Goal: Task Accomplishment & Management: Complete application form

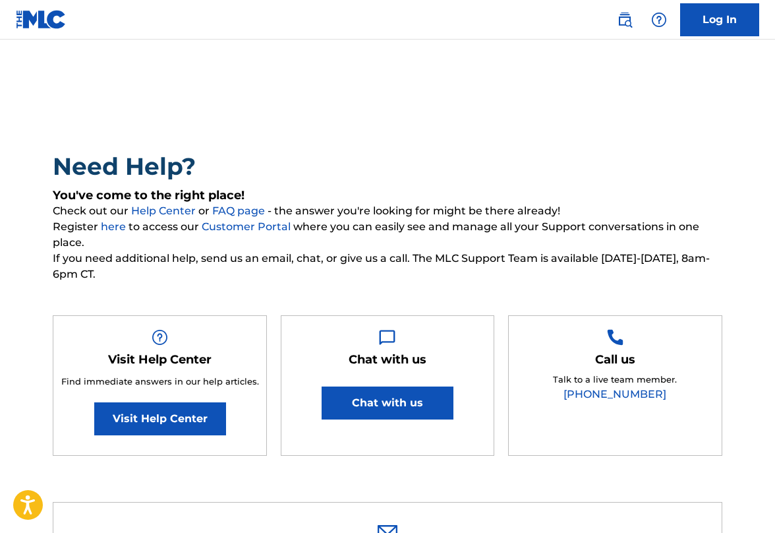
click at [725, 24] on link "Log In" at bounding box center [719, 19] width 79 height 33
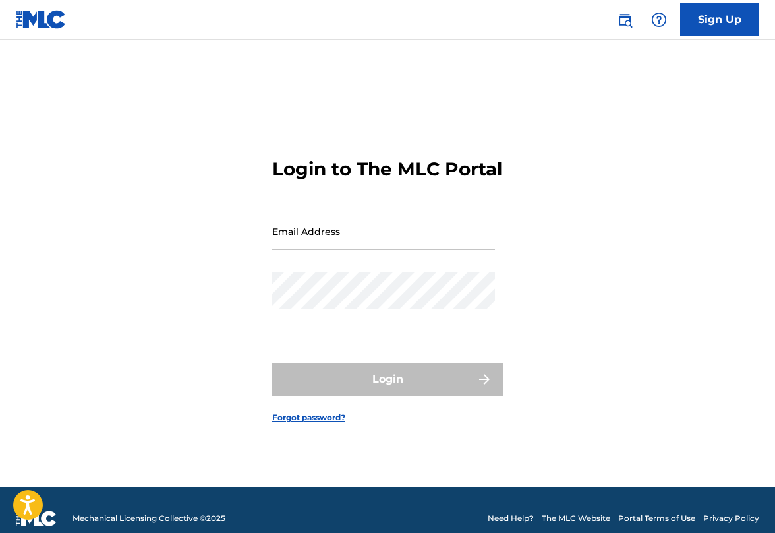
click at [626, 21] on img at bounding box center [625, 20] width 16 height 16
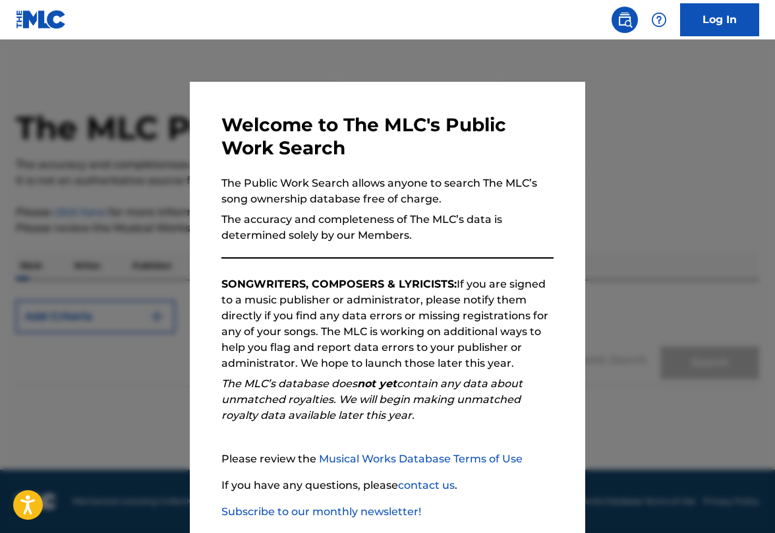
scroll to position [71, 0]
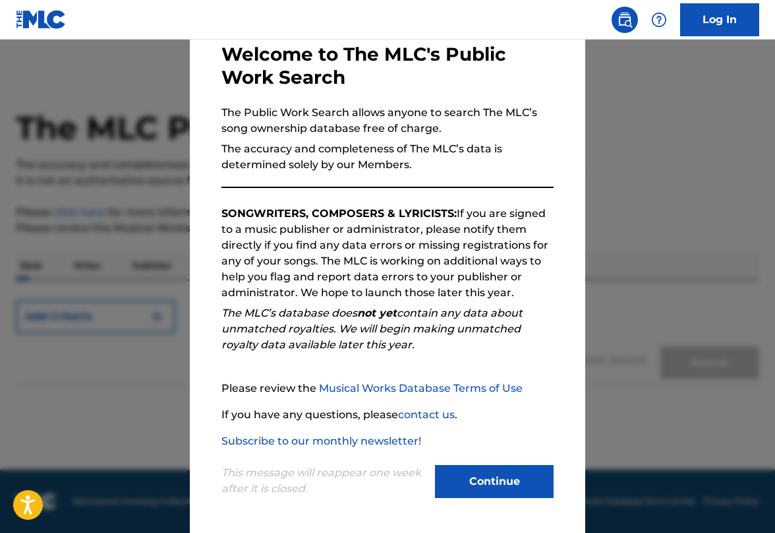
click at [504, 489] on button "Continue" at bounding box center [494, 481] width 119 height 33
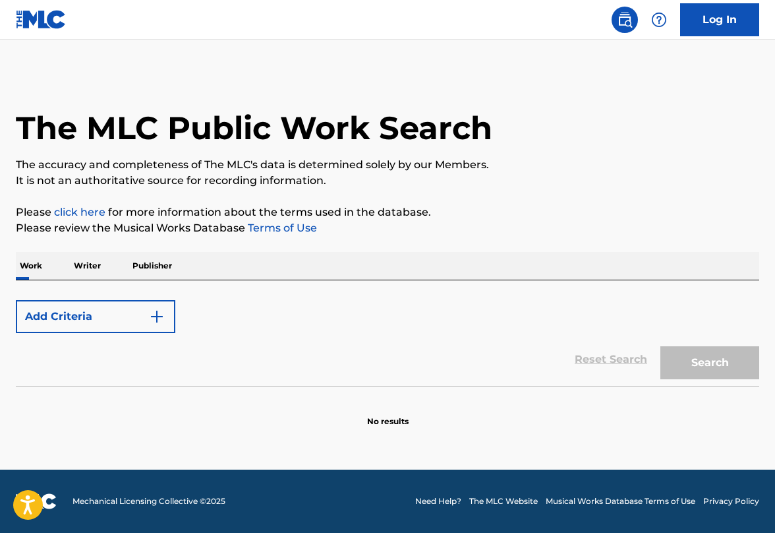
click at [171, 318] on button "Add Criteria" at bounding box center [96, 316] width 160 height 33
click at [37, 265] on p "Work" at bounding box center [31, 266] width 30 height 28
click at [60, 318] on button "Add Criteria" at bounding box center [96, 316] width 160 height 33
click at [157, 316] on img "Search Form" at bounding box center [157, 317] width 16 height 16
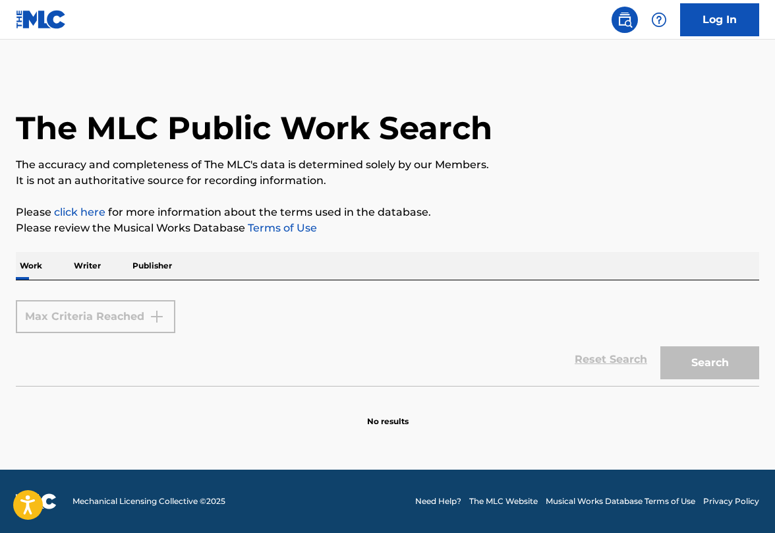
click at [84, 268] on p "Writer" at bounding box center [87, 266] width 35 height 28
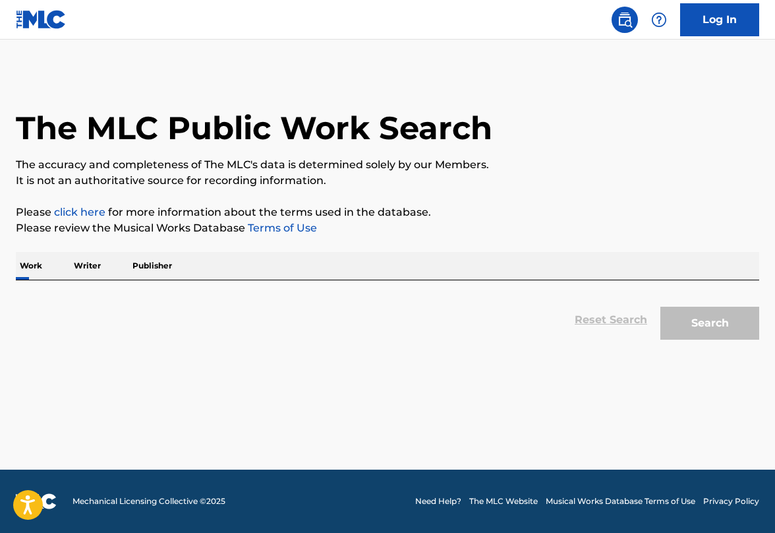
click at [35, 272] on p "Work" at bounding box center [31, 266] width 30 height 28
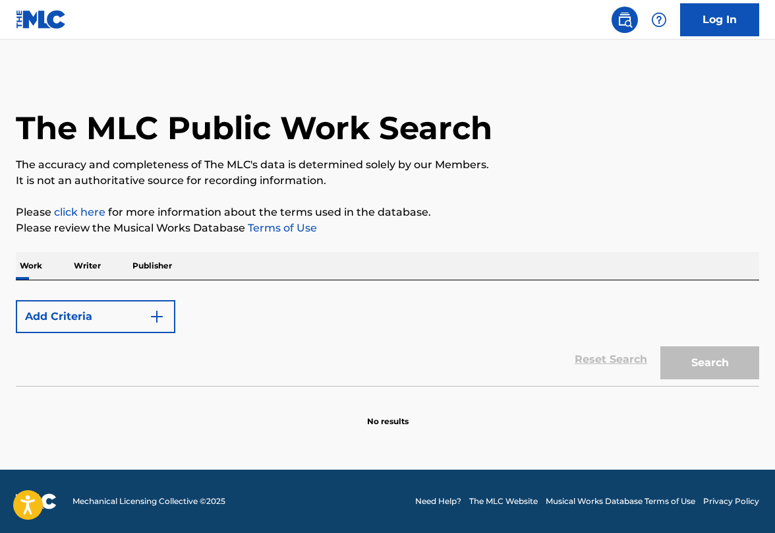
click at [42, 316] on button "Add Criteria" at bounding box center [96, 316] width 160 height 33
click at [94, 268] on p "Writer" at bounding box center [87, 266] width 35 height 28
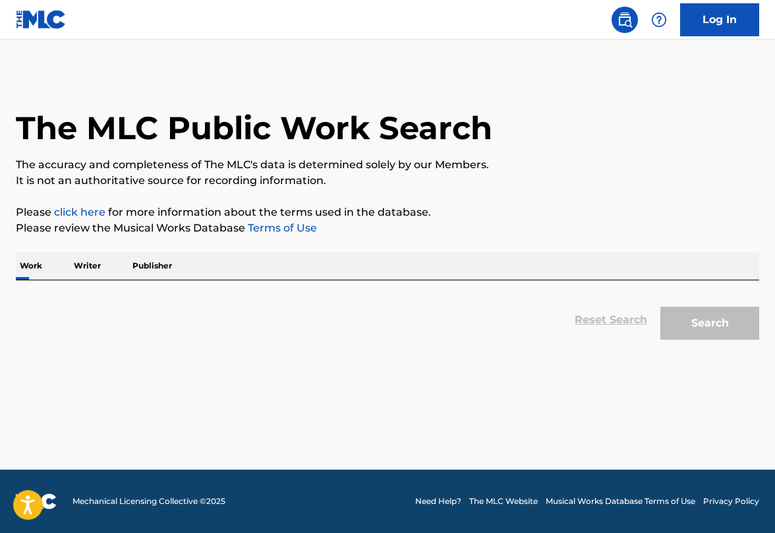
click at [624, 318] on div "Reset Search Search" at bounding box center [388, 319] width 744 height 53
click at [660, 21] on img at bounding box center [659, 20] width 16 height 16
click at [632, 20] on img at bounding box center [625, 20] width 16 height 16
click at [42, 26] on img at bounding box center [41, 19] width 51 height 19
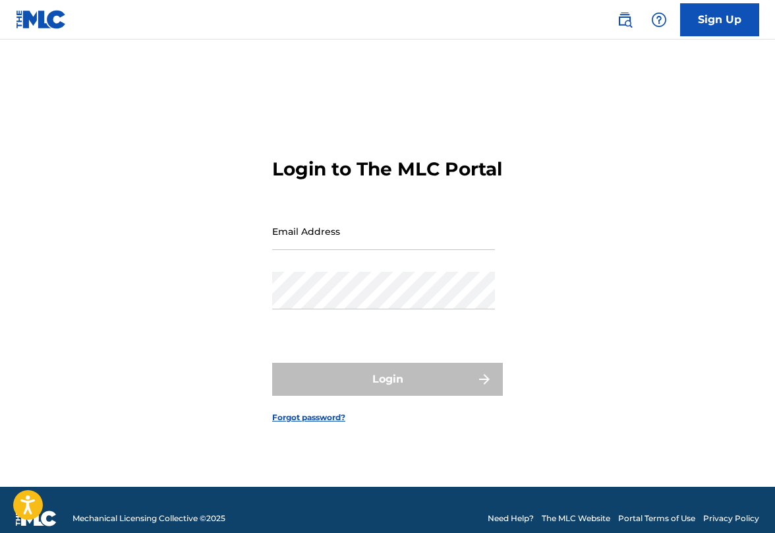
click at [725, 20] on link "Sign Up" at bounding box center [719, 19] width 79 height 33
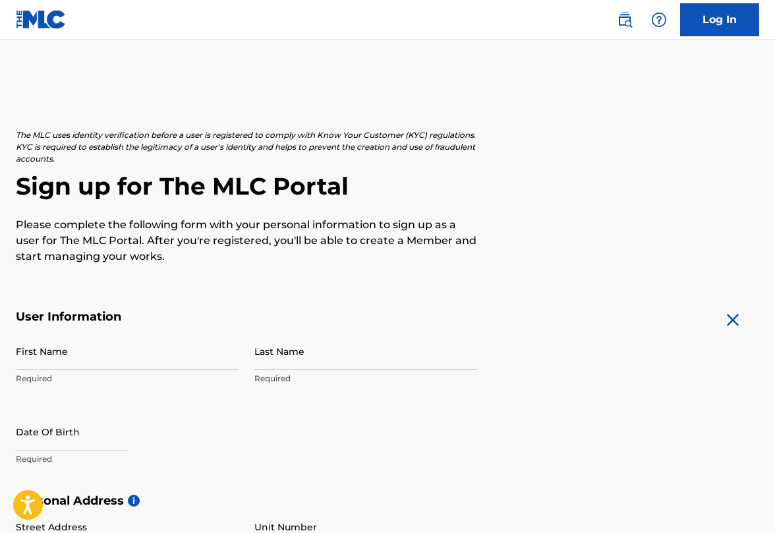
click at [51, 355] on input "First Name" at bounding box center [127, 351] width 223 height 38
type input "[PERSON_NAME]"
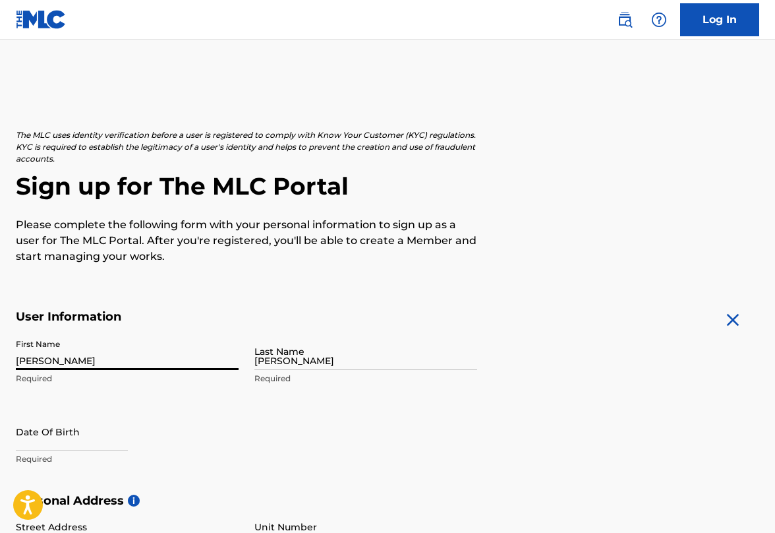
type input "[STREET_ADDRESS]"
type input "Publishing Division"
type input "[PERSON_NAME]"
type input "[GEOGRAPHIC_DATA]"
type input "MA"
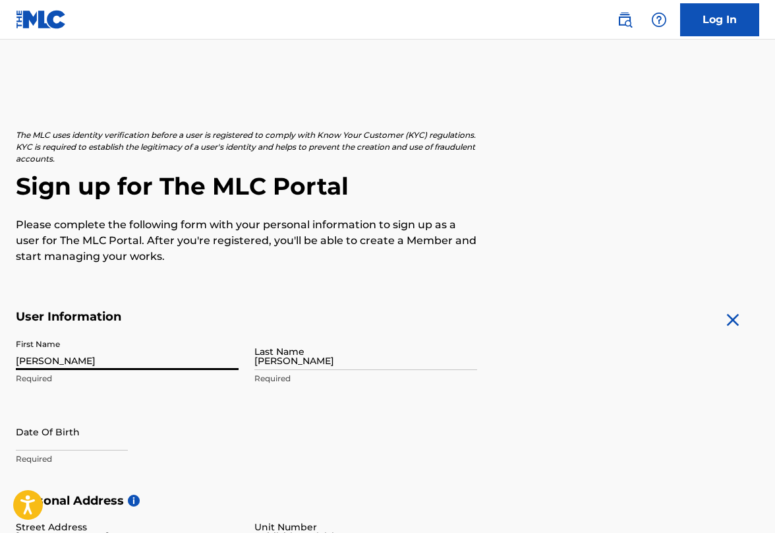
type input "01915"
type input "978"
type input "2396466"
type input "[EMAIL_ADDRESS][DOMAIN_NAME]"
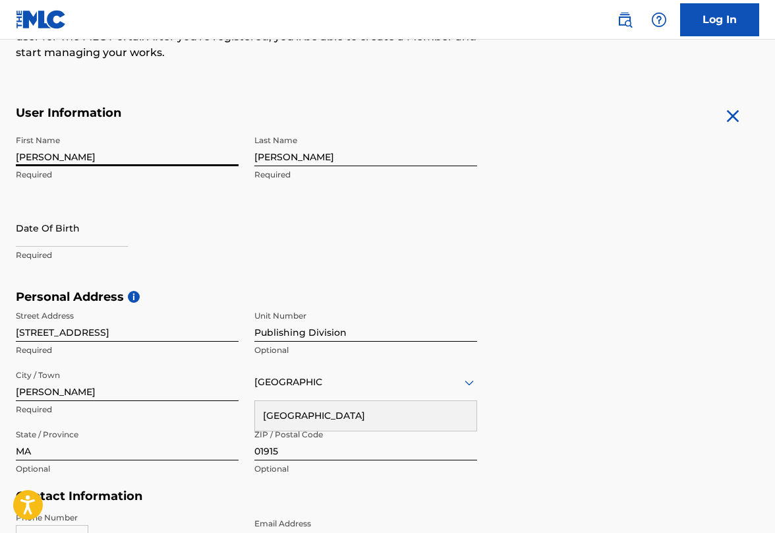
scroll to position [202, 0]
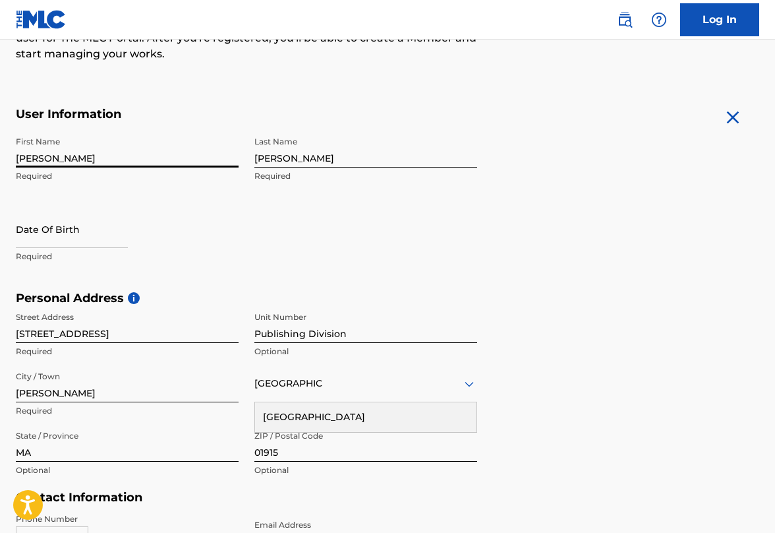
click at [86, 229] on input "text" at bounding box center [72, 229] width 112 height 38
select select "8"
select select "2025"
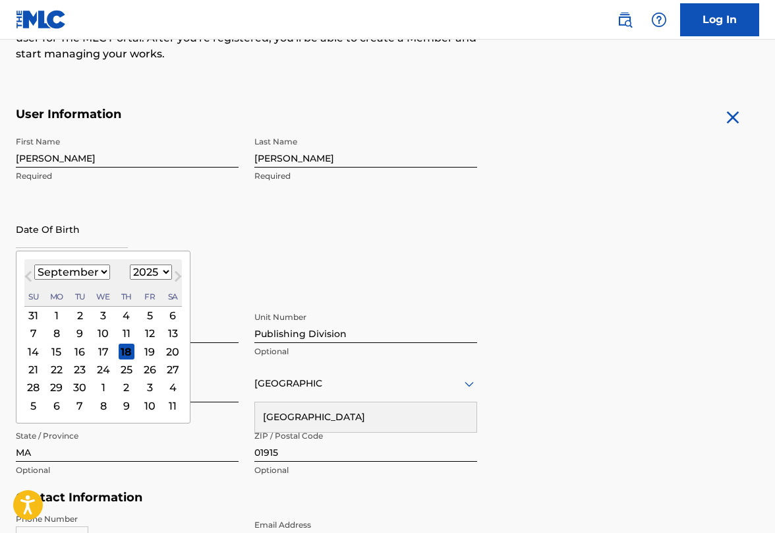
click at [167, 274] on button "Next Month" at bounding box center [177, 278] width 21 height 21
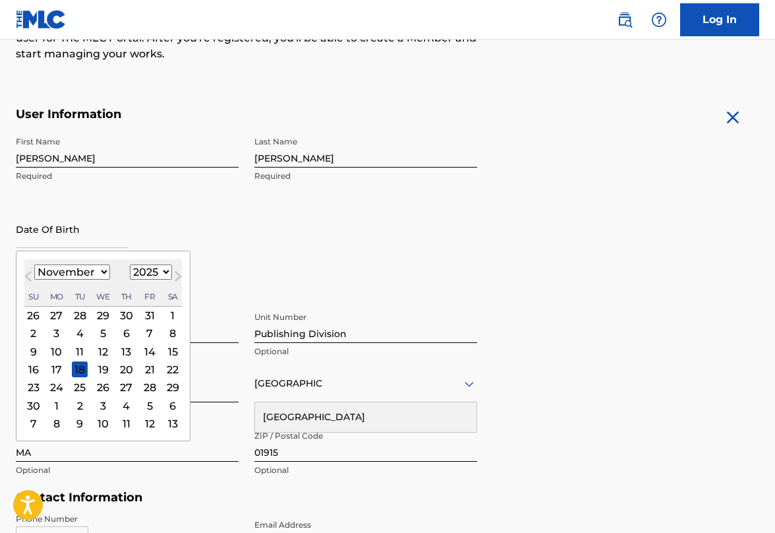
click at [167, 274] on button "Next Month" at bounding box center [177, 278] width 21 height 21
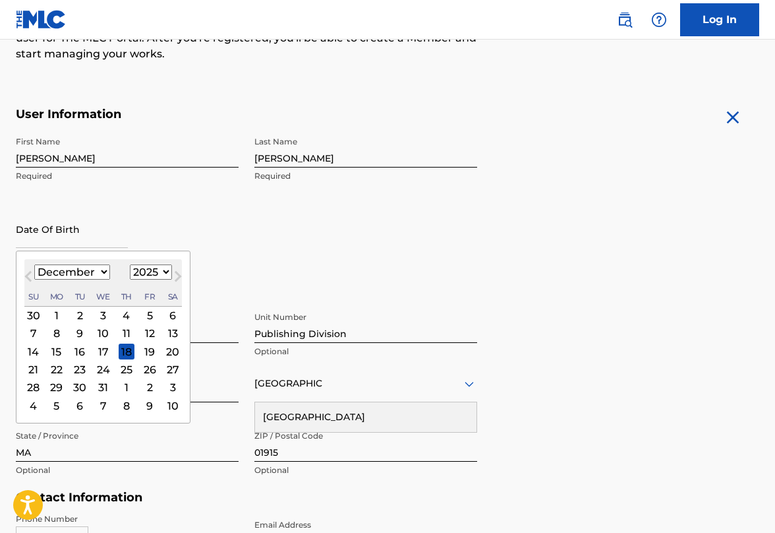
click at [167, 274] on button "Next Month" at bounding box center [177, 278] width 21 height 21
select select "0"
click at [157, 271] on select "1899 1900 1901 1902 1903 1904 1905 1906 1907 1908 1909 1910 1911 1912 1913 1914…" at bounding box center [151, 271] width 42 height 15
click at [130, 264] on select "1899 1900 1901 1902 1903 1904 1905 1906 1907 1908 1909 1910 1911 1912 1913 1914…" at bounding box center [151, 271] width 42 height 15
click at [157, 271] on select "1899 1900 1901 1902 1903 1904 1905 1906 1907 1908 1909 1910 1911 1912 1913 1914…" at bounding box center [151, 271] width 42 height 15
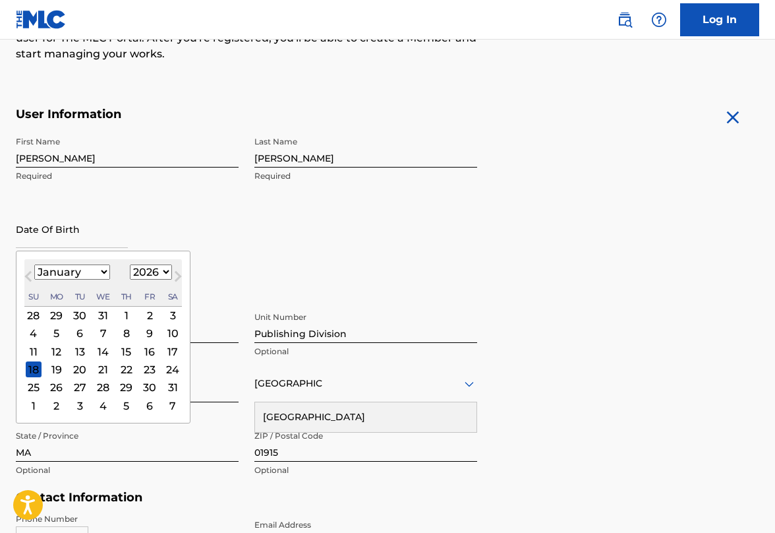
select select "1956"
click at [130, 264] on select "1899 1900 1901 1902 1903 1904 1905 1906 1907 1908 1909 1910 1911 1912 1913 1914…" at bounding box center [151, 271] width 42 height 15
click at [101, 272] on select "January February March April May June July August September October November De…" at bounding box center [72, 271] width 76 height 15
select select "3"
click at [34, 264] on select "January February March April May June July August September October November De…" at bounding box center [72, 271] width 76 height 15
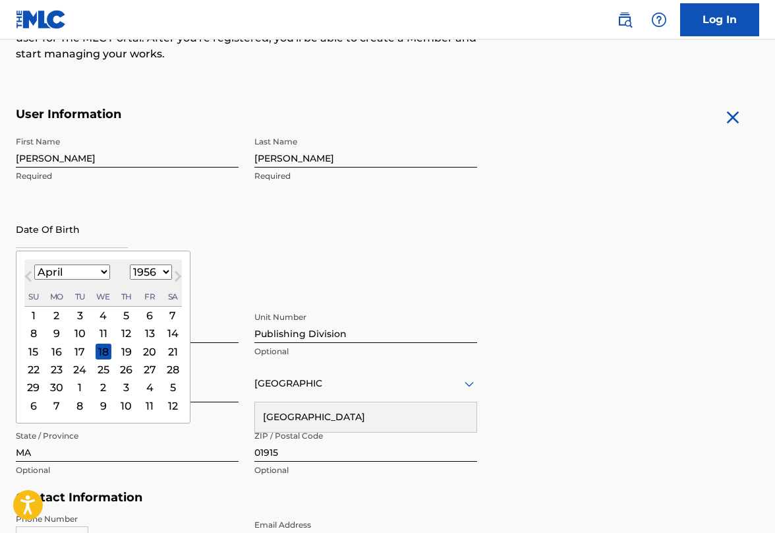
click at [59, 371] on div "23" at bounding box center [57, 369] width 16 height 16
type input "[DATE]"
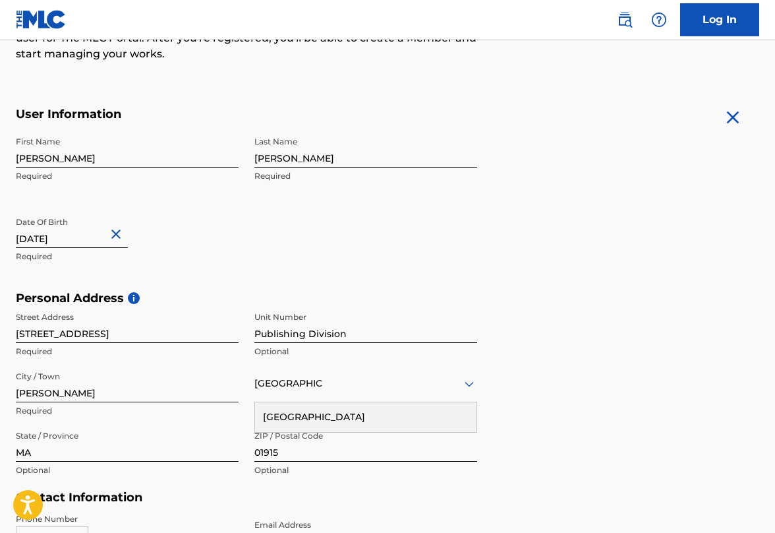
click at [273, 334] on input "Publishing Division" at bounding box center [365, 324] width 223 height 38
drag, startPoint x: 349, startPoint y: 333, endPoint x: 255, endPoint y: 332, distance: 93.6
click at [254, 332] on input "Publishing Division" at bounding box center [365, 324] width 223 height 38
click at [195, 369] on input "[PERSON_NAME]" at bounding box center [127, 384] width 223 height 38
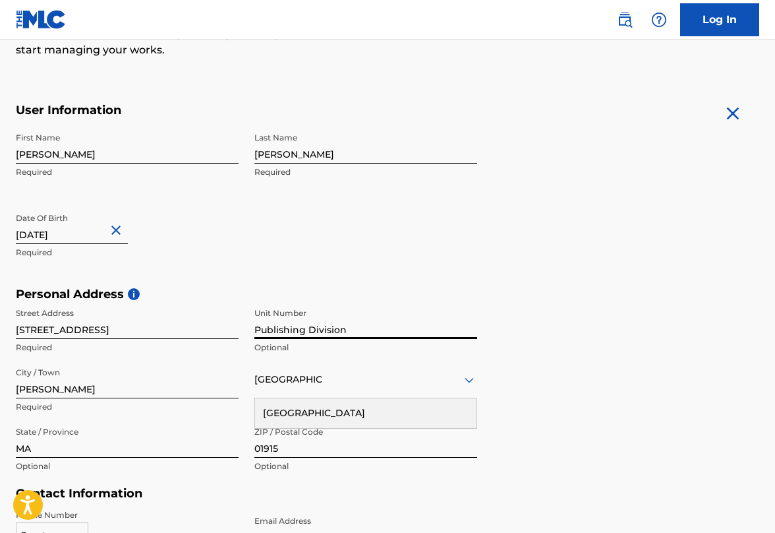
click at [258, 332] on input "Publishing Division" at bounding box center [365, 320] width 223 height 38
type input "Tape [PERSON_NAME] Music"
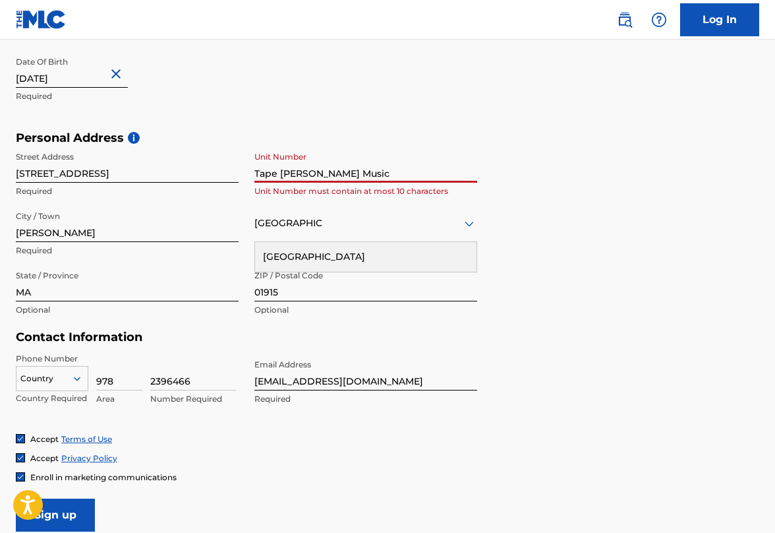
scroll to position [364, 0]
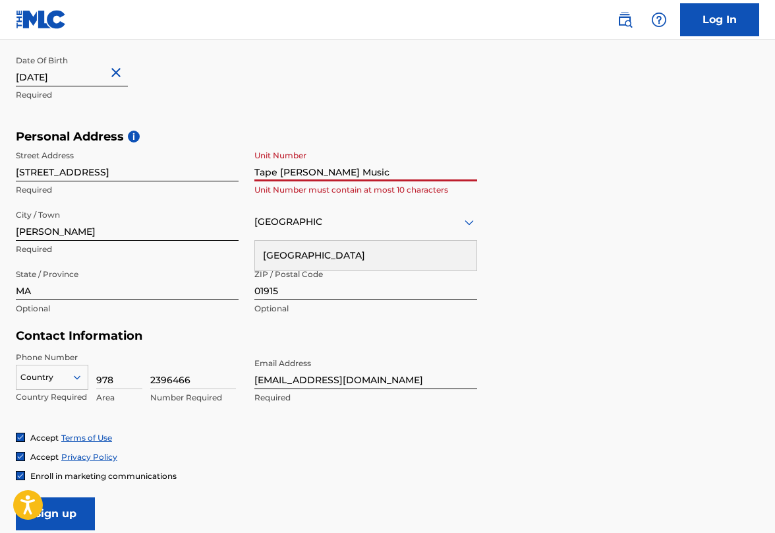
drag, startPoint x: 334, startPoint y: 173, endPoint x: 249, endPoint y: 170, distance: 85.7
click at [249, 170] on div "Street Address [STREET_ADDRESS] Required Unit Number Tape [PERSON_NAME] Music U…" at bounding box center [246, 233] width 461 height 178
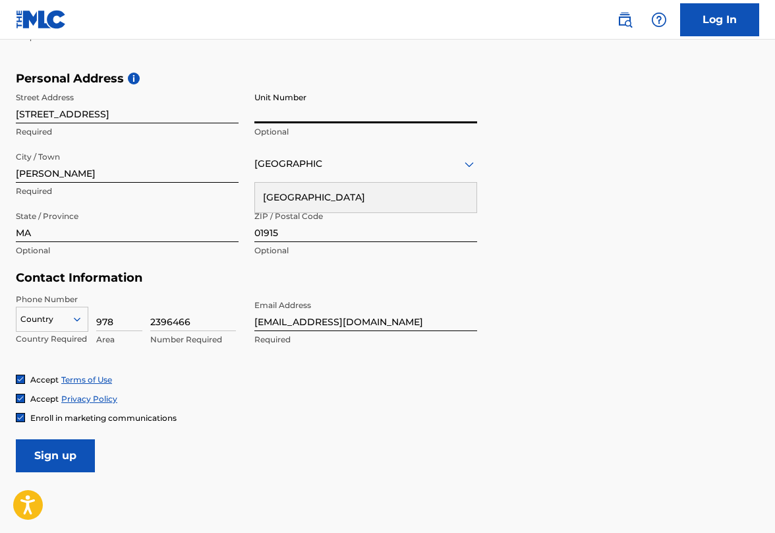
scroll to position [423, 0]
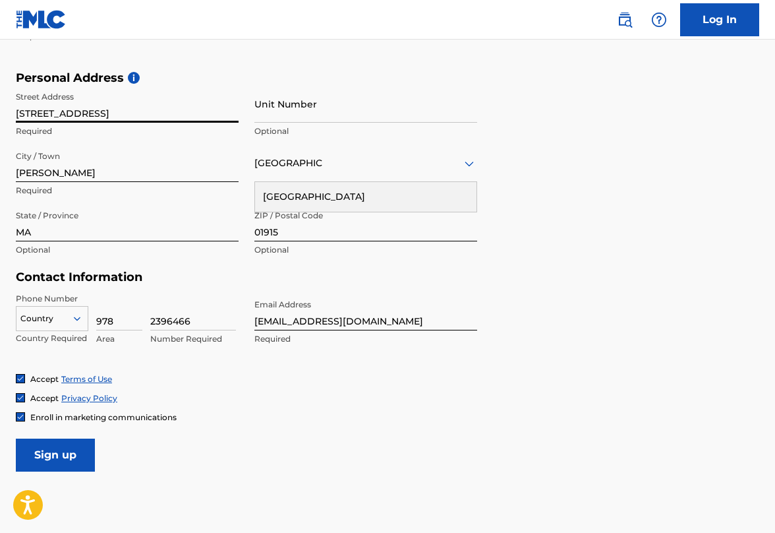
drag, startPoint x: 122, startPoint y: 113, endPoint x: 88, endPoint y: 113, distance: 34.3
click at [88, 113] on input "[STREET_ADDRESS]" at bounding box center [127, 104] width 223 height 38
type input "[STREET_ADDRESS]"
click at [52, 173] on input "[PERSON_NAME]" at bounding box center [127, 163] width 223 height 38
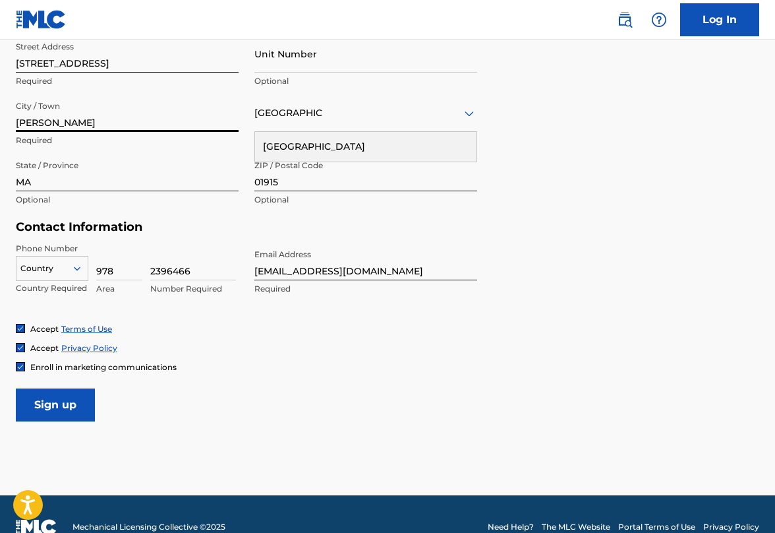
scroll to position [498, 0]
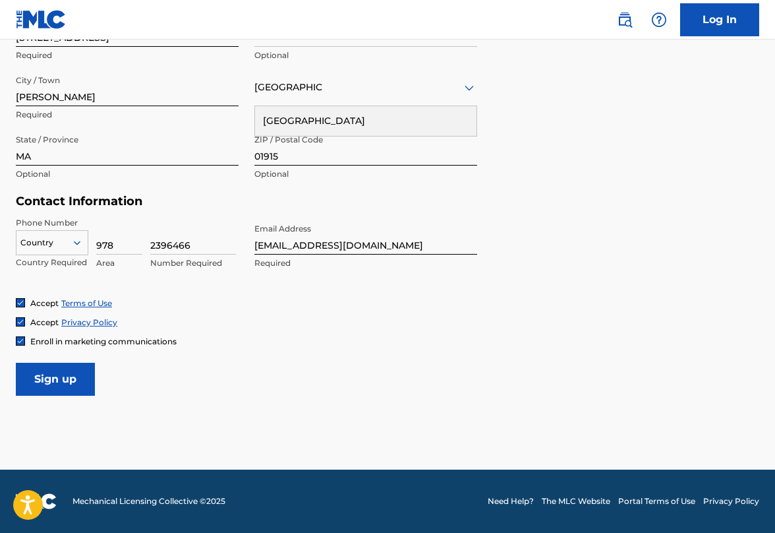
click at [75, 376] on input "Sign up" at bounding box center [55, 379] width 79 height 33
click at [316, 88] on div at bounding box center [365, 87] width 223 height 16
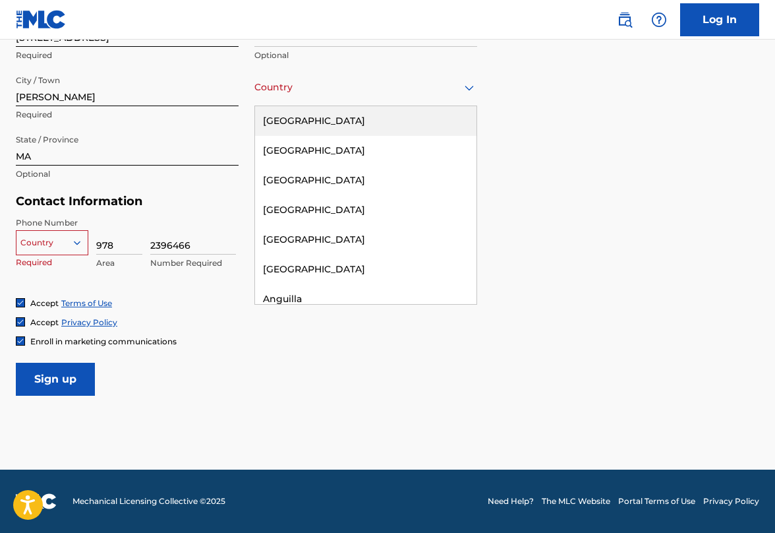
type input "[GEOGRAPHIC_DATA]"
type input "Tape [PERSON_NAME] Music"
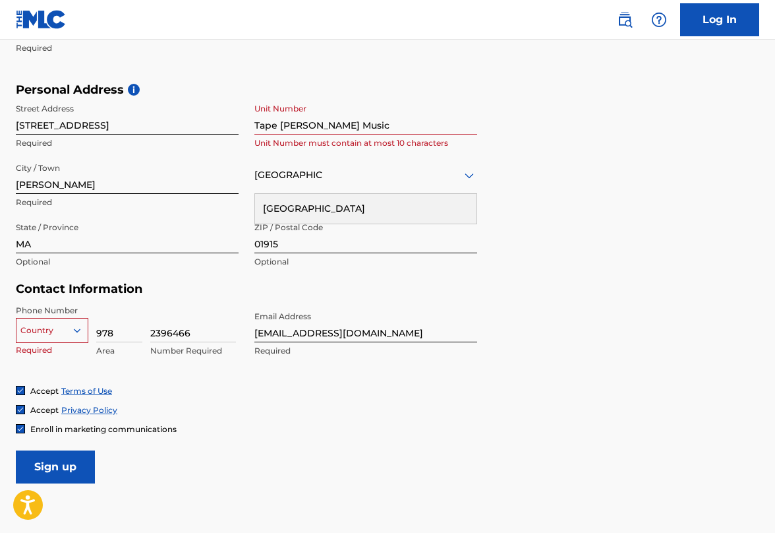
scroll to position [406, 0]
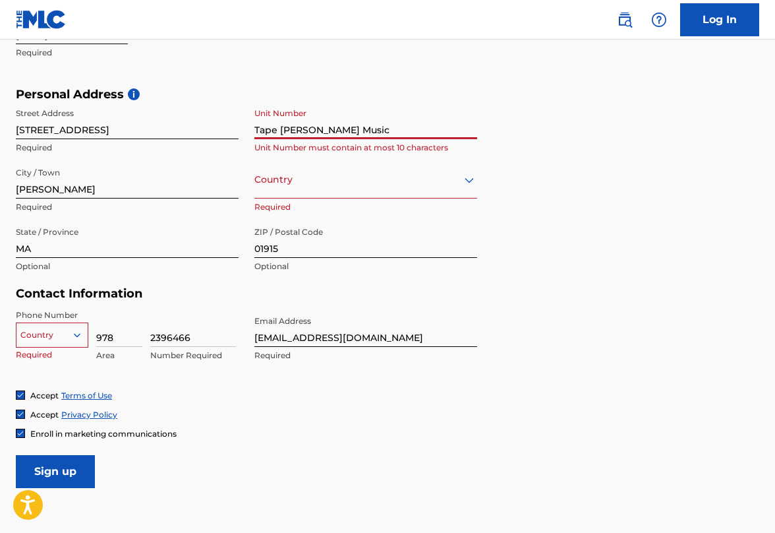
drag, startPoint x: 334, startPoint y: 129, endPoint x: 305, endPoint y: 130, distance: 29.7
click at [305, 130] on input "Tape [PERSON_NAME] Music" at bounding box center [365, 121] width 223 height 38
type input "Tape [PERSON_NAME]"
click at [233, 167] on input "[PERSON_NAME]" at bounding box center [127, 180] width 223 height 38
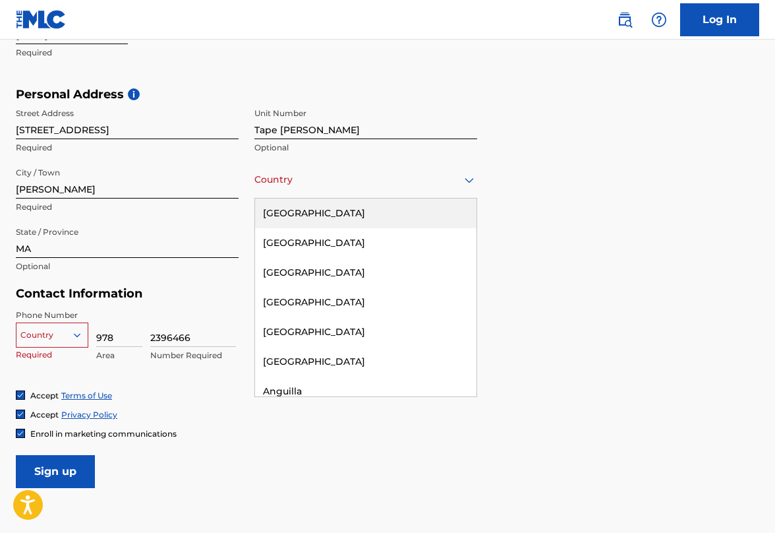
click at [287, 183] on div at bounding box center [365, 179] width 223 height 16
click at [397, 215] on div "[GEOGRAPHIC_DATA]" at bounding box center [366, 213] width 222 height 30
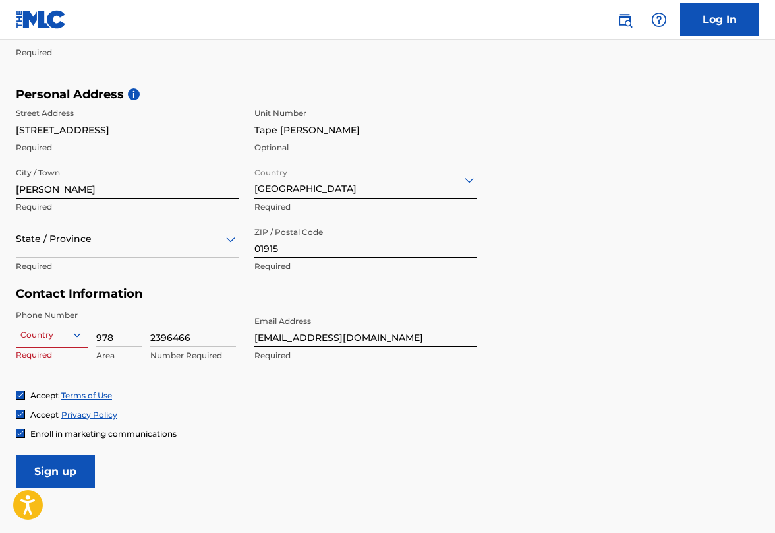
click at [115, 246] on div at bounding box center [127, 239] width 223 height 16
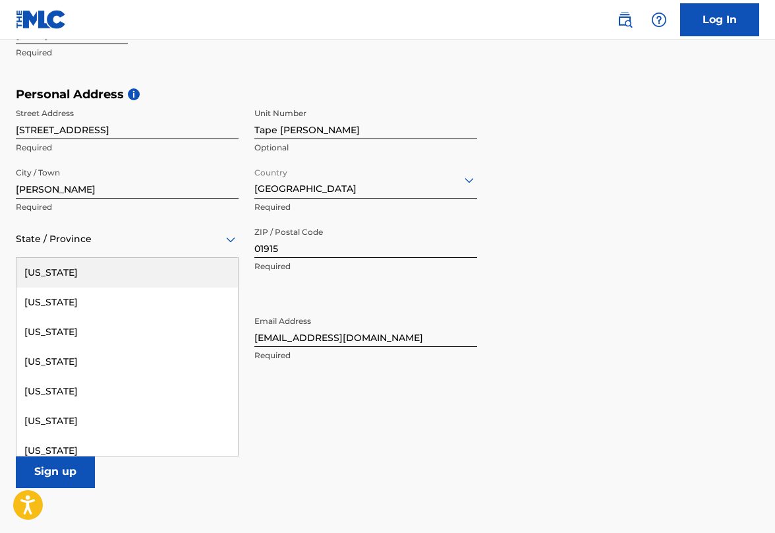
click at [177, 274] on div "[US_STATE]" at bounding box center [127, 273] width 222 height 30
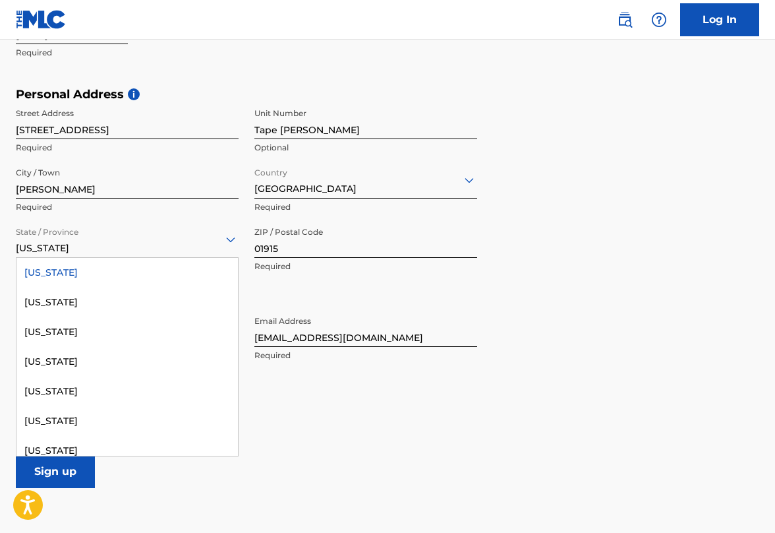
click at [78, 247] on div "[US_STATE]" at bounding box center [127, 239] width 223 height 32
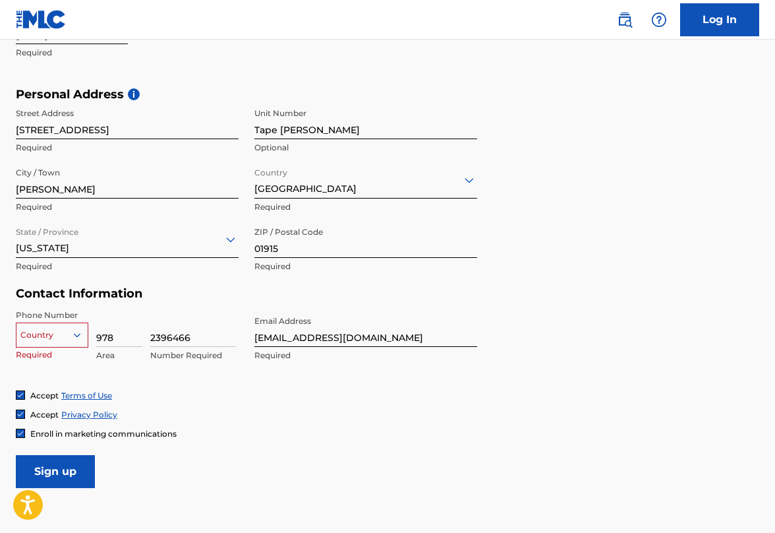
click at [112, 210] on p "Required" at bounding box center [127, 207] width 223 height 12
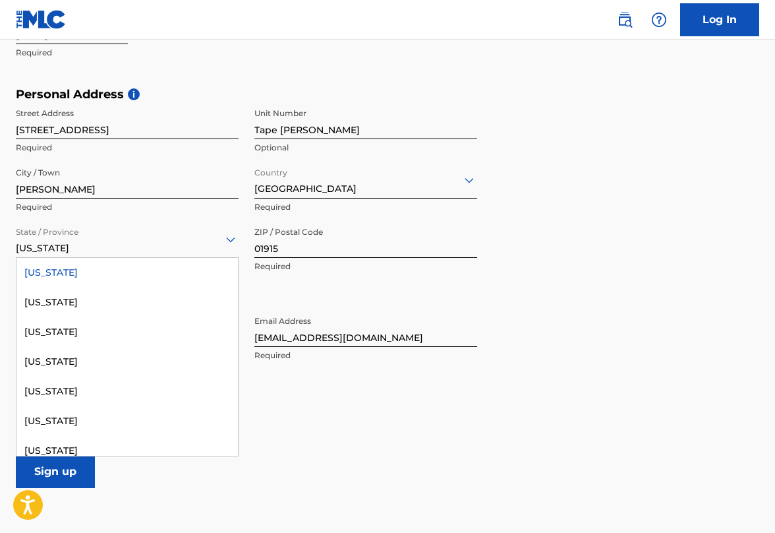
click at [58, 246] on div at bounding box center [127, 239] width 223 height 16
click at [9, 327] on div "The MLC uses identity verification before a user is registered to comply with K…" at bounding box center [387, 105] width 775 height 765
click at [50, 249] on div "[US_STATE]" at bounding box center [127, 239] width 223 height 32
type input "[US_STATE]"
type input "[GEOGRAPHIC_DATA]"
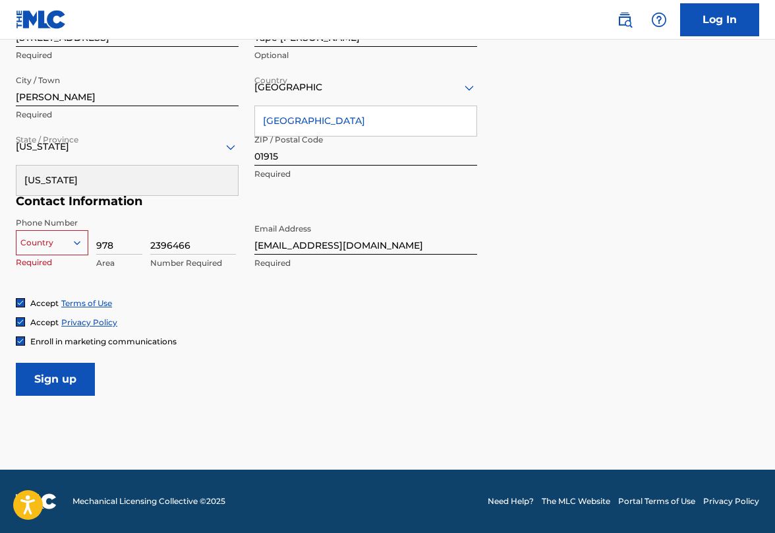
scroll to position [498, 0]
click at [67, 386] on input "Sign up" at bounding box center [55, 379] width 79 height 33
click at [198, 378] on form "User Information First Name [PERSON_NAME] Required Last Name [PERSON_NAME] Requ…" at bounding box center [388, 103] width 744 height 585
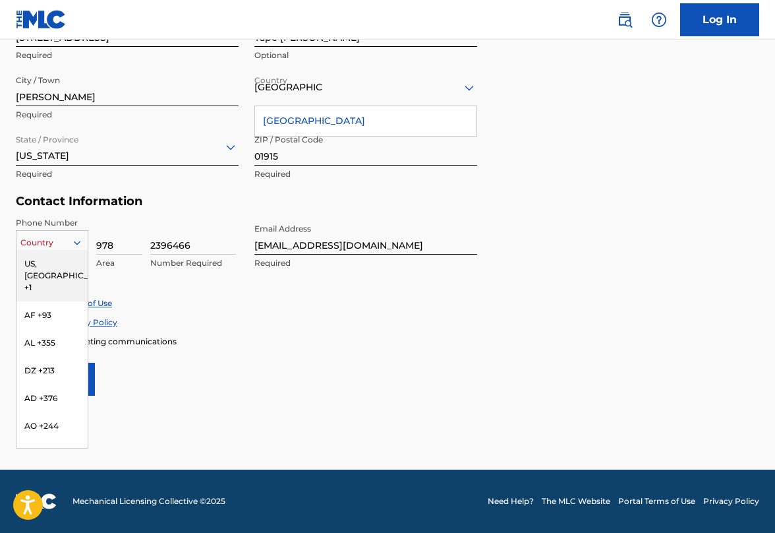
click at [36, 244] on div at bounding box center [51, 242] width 71 height 15
click at [18, 267] on div "US, [GEOGRAPHIC_DATA] +1" at bounding box center [51, 275] width 71 height 51
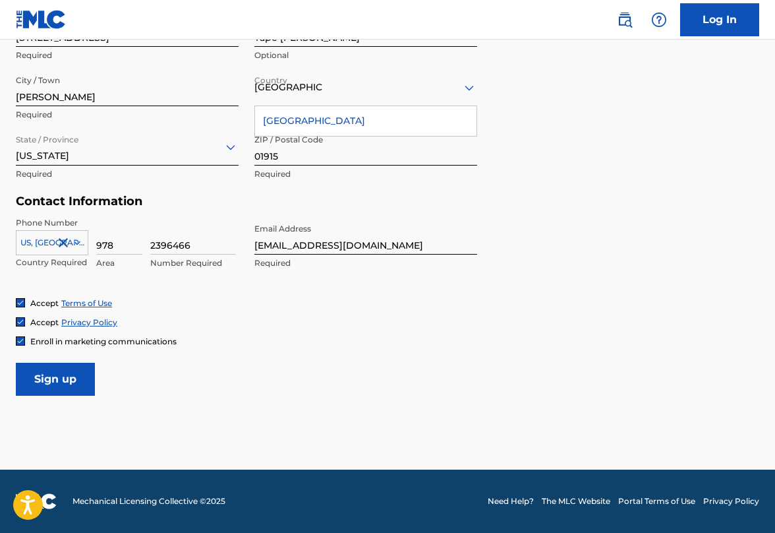
click at [48, 382] on input "Sign up" at bounding box center [55, 379] width 79 height 33
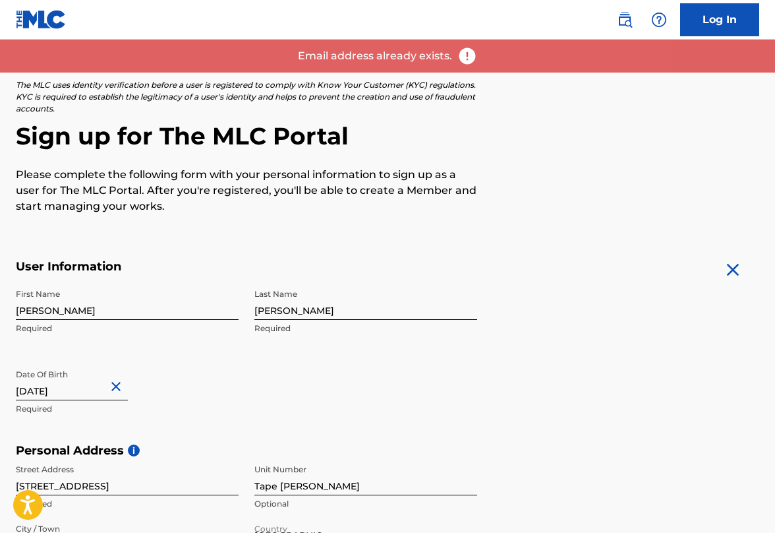
scroll to position [0, 0]
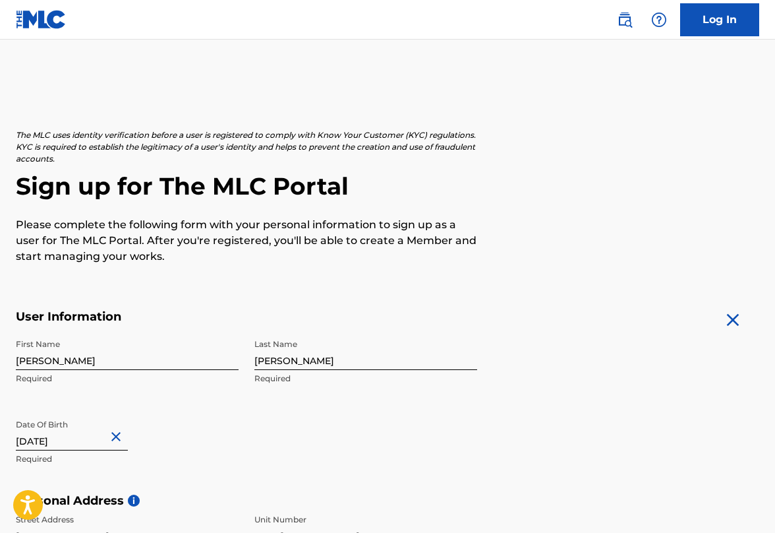
click at [730, 25] on link "Log In" at bounding box center [719, 19] width 79 height 33
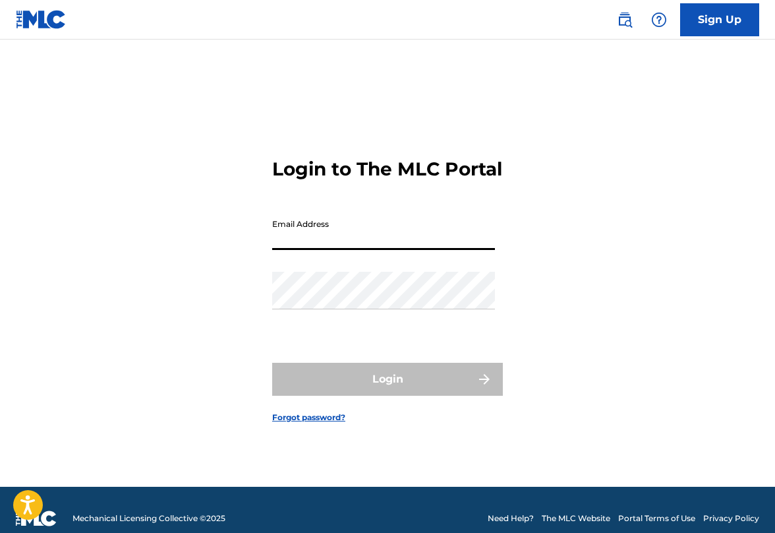
click at [344, 250] on input "Email Address" at bounding box center [383, 231] width 223 height 38
type input "[EMAIL_ADDRESS][DOMAIN_NAME]"
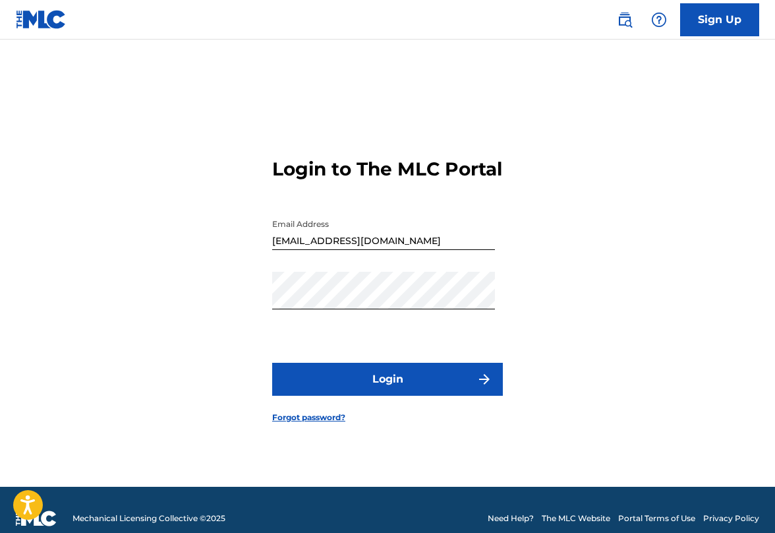
click at [358, 396] on button "Login" at bounding box center [387, 379] width 231 height 33
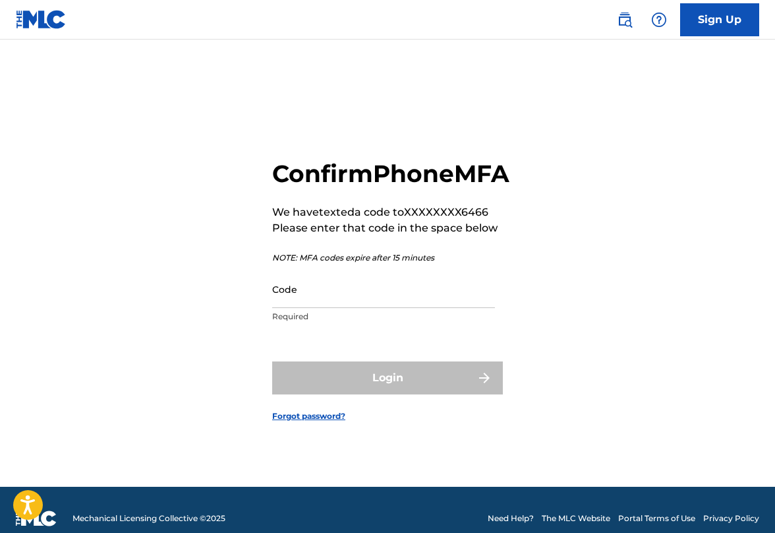
click at [339, 308] on input "Code" at bounding box center [383, 289] width 223 height 38
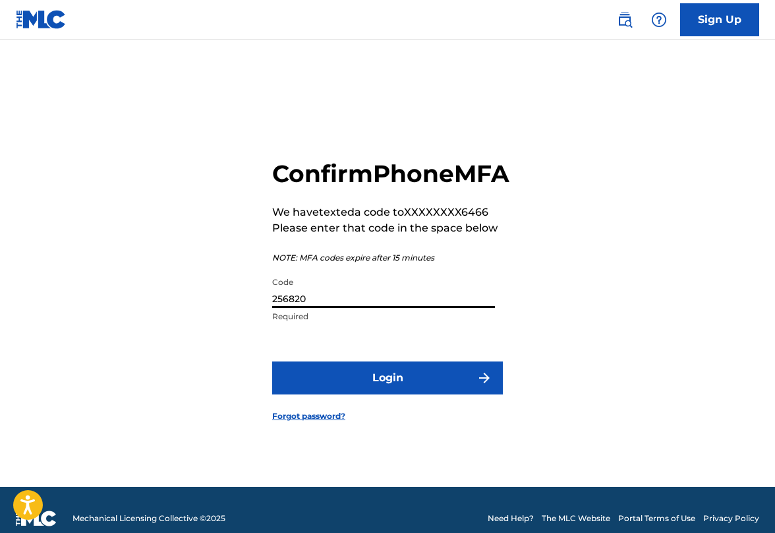
type input "256820"
click at [374, 390] on button "Login" at bounding box center [387, 377] width 231 height 33
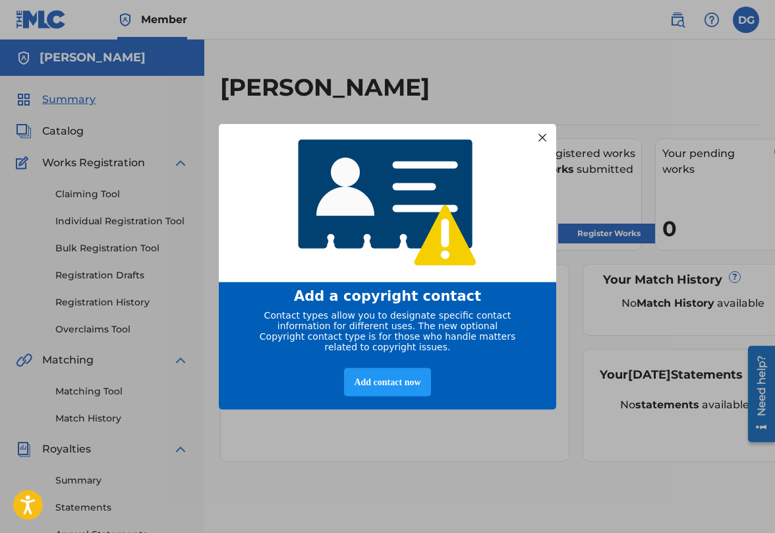
click at [547, 132] on div at bounding box center [542, 137] width 17 height 17
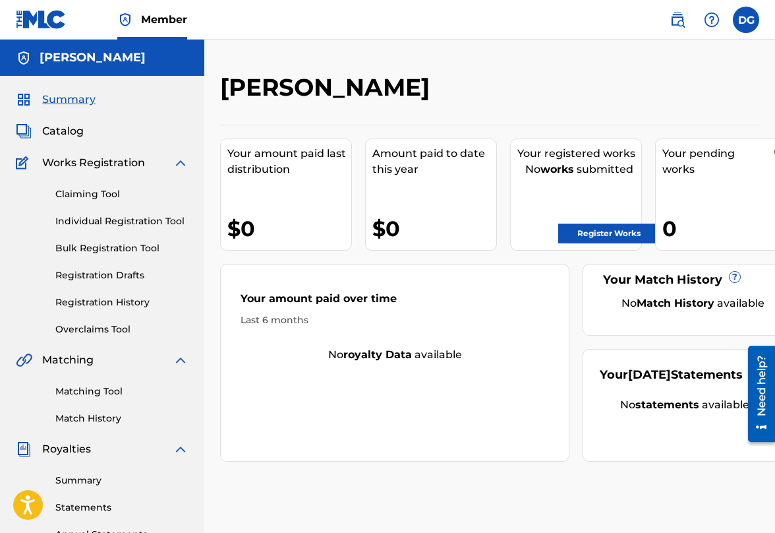
click at [67, 131] on span "Catalog" at bounding box center [63, 131] width 42 height 16
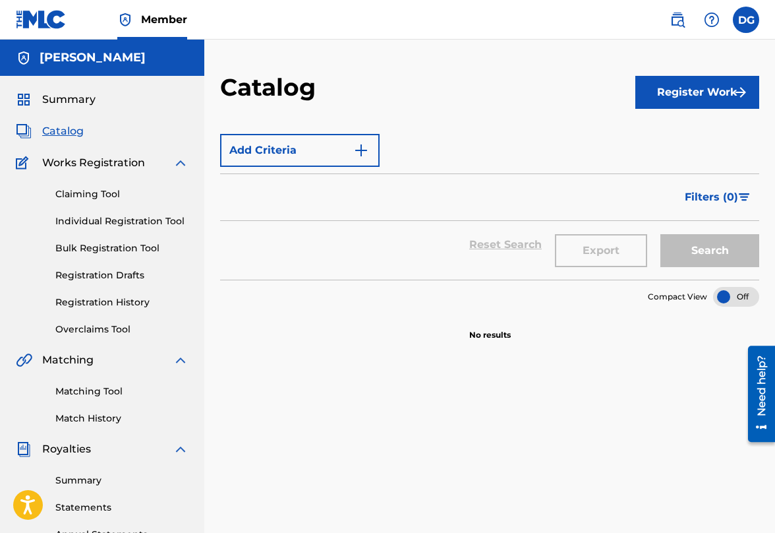
click at [667, 90] on button "Register Work" at bounding box center [698, 92] width 124 height 33
click at [669, 132] on link "Individual" at bounding box center [698, 135] width 124 height 32
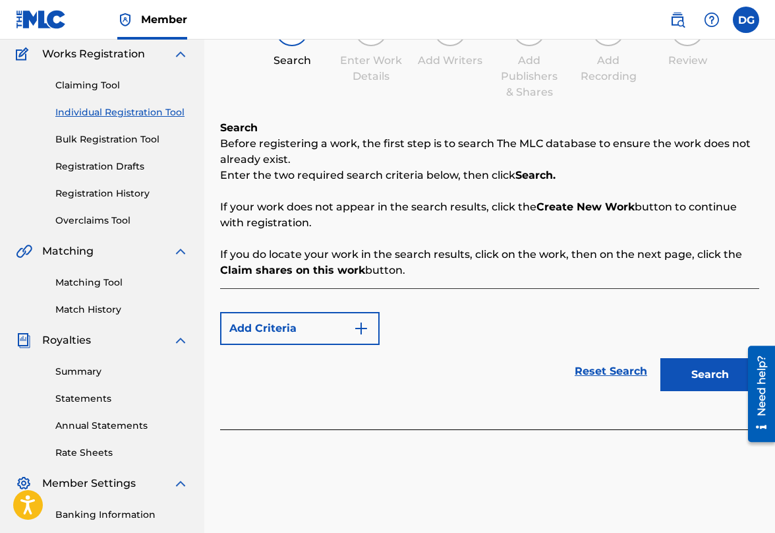
scroll to position [109, 0]
click at [312, 336] on button "Add Criteria" at bounding box center [300, 327] width 160 height 33
click at [502, 175] on p "Enter the two required search criteria below, then click Search." at bounding box center [489, 175] width 539 height 16
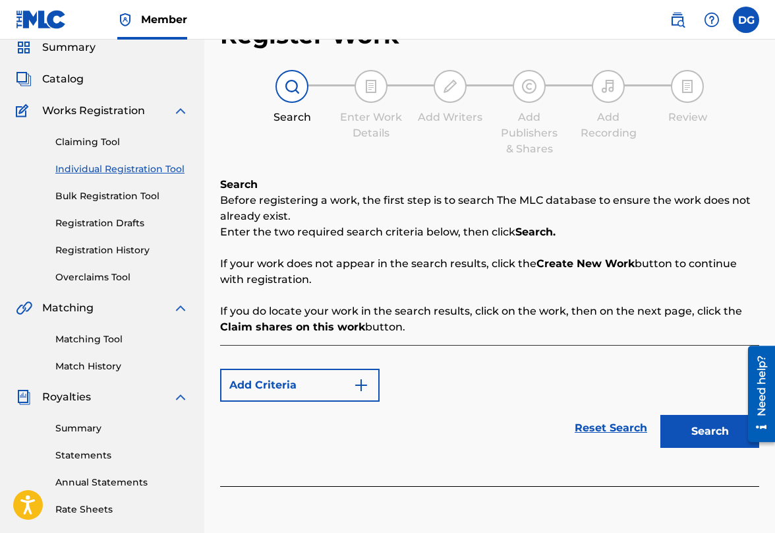
scroll to position [29, 0]
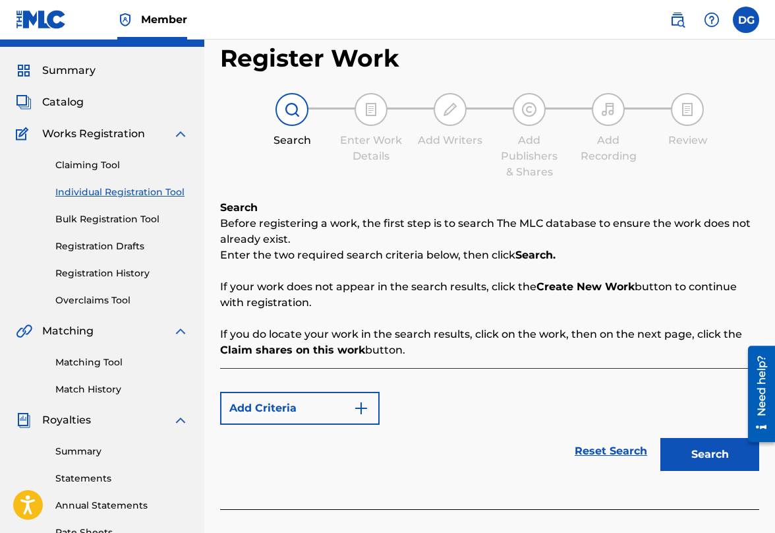
click at [360, 411] on img "Search Form" at bounding box center [361, 408] width 16 height 16
click at [360, 411] on div "Max Criteria Reached" at bounding box center [300, 408] width 160 height 33
click at [361, 408] on div "Max Criteria Reached" at bounding box center [300, 408] width 160 height 33
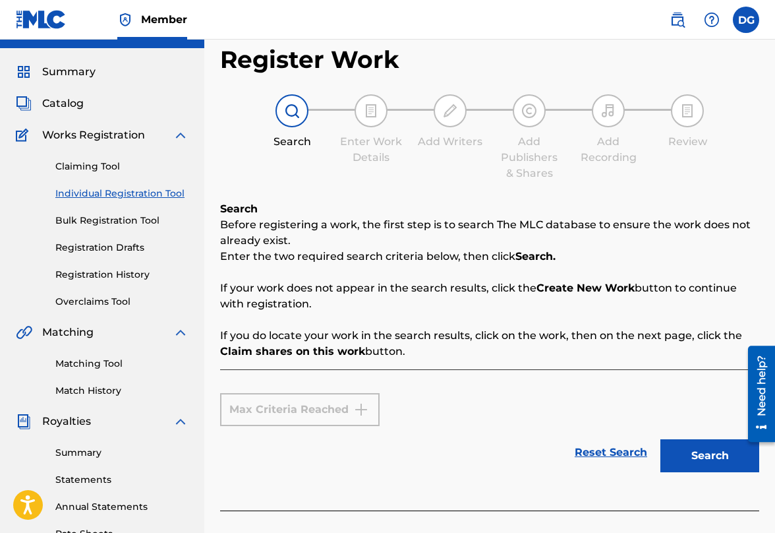
scroll to position [27, 0]
click at [329, 350] on strong "Claim shares on this work" at bounding box center [292, 351] width 145 height 13
click at [374, 113] on img at bounding box center [371, 112] width 16 height 16
click at [265, 210] on div "Search Before registering a work, the first step is to search The MLC database …" at bounding box center [489, 281] width 539 height 158
click at [620, 458] on link "Reset Search" at bounding box center [611, 452] width 86 height 29
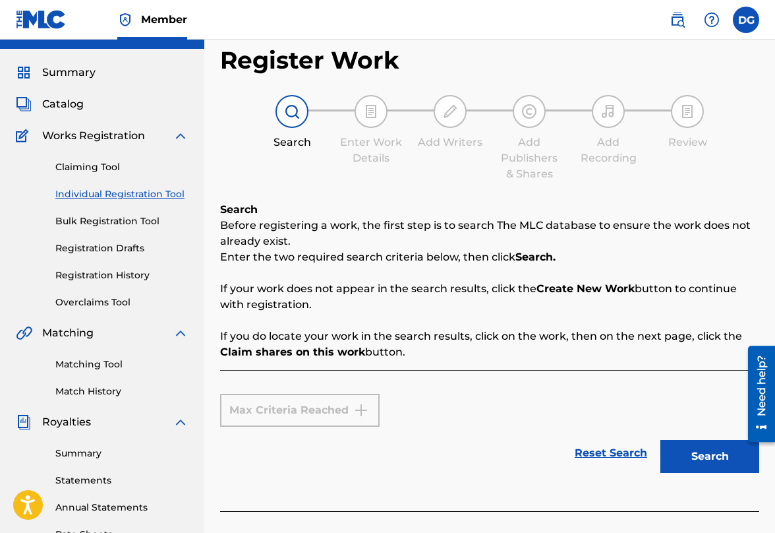
click at [620, 454] on link "Reset Search" at bounding box center [611, 452] width 86 height 29
click at [121, 162] on link "Claiming Tool" at bounding box center [121, 167] width 133 height 14
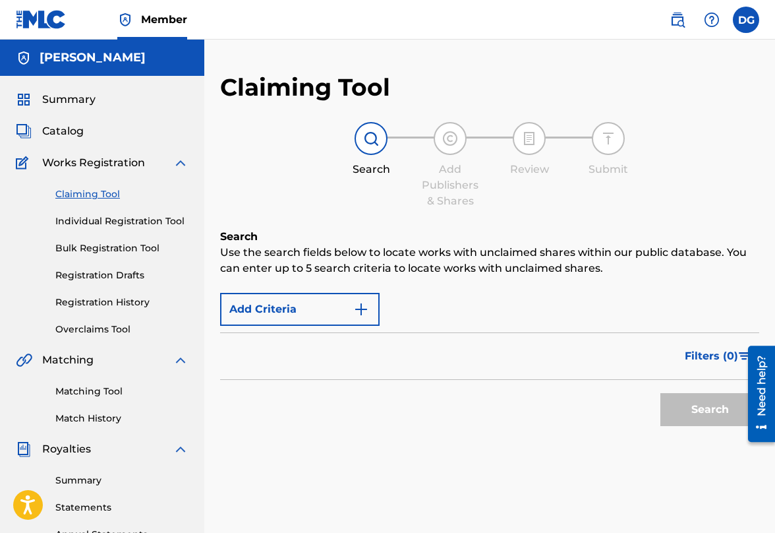
click at [352, 309] on button "Add Criteria" at bounding box center [300, 309] width 160 height 33
click at [364, 309] on img "Search Form" at bounding box center [361, 309] width 16 height 16
click at [364, 309] on div "Max Criteria Reached" at bounding box center [300, 309] width 160 height 33
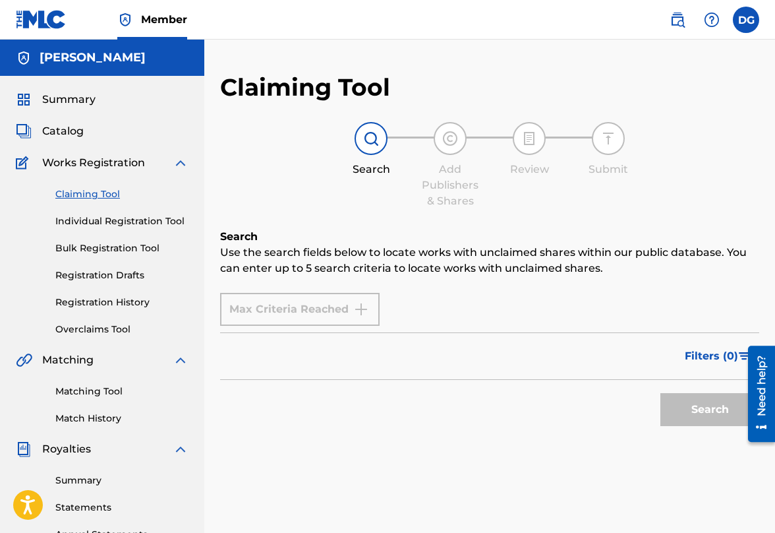
click at [106, 194] on link "Claiming Tool" at bounding box center [121, 194] width 133 height 14
click at [241, 366] on div "Filters ( 0 )" at bounding box center [489, 355] width 539 height 47
click at [741, 355] on div at bounding box center [756, 394] width 37 height 106
click at [715, 355] on span "Filters ( 0 )" at bounding box center [711, 356] width 53 height 16
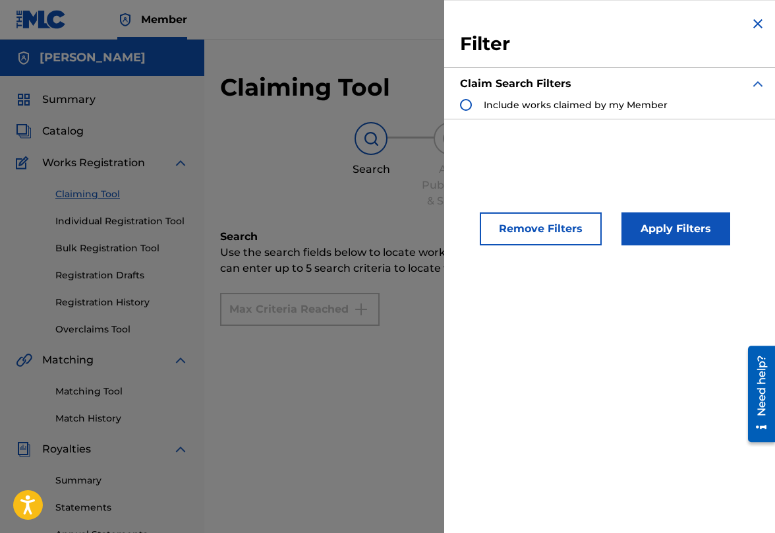
click at [752, 24] on img "Search Form" at bounding box center [758, 24] width 16 height 16
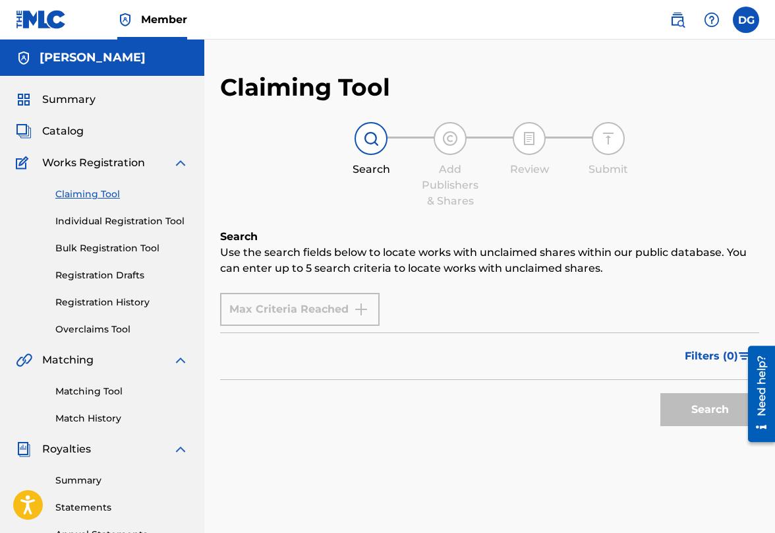
click at [367, 139] on img at bounding box center [371, 139] width 16 height 16
click at [80, 96] on span "Summary" at bounding box center [68, 100] width 53 height 16
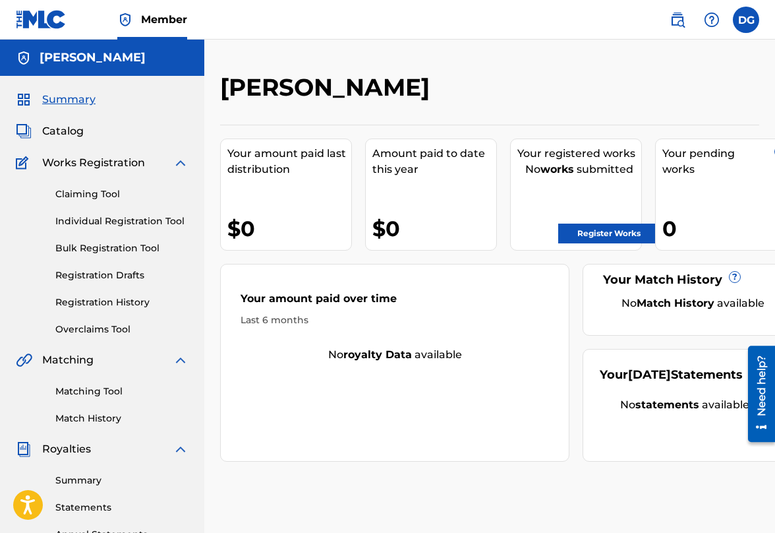
click at [606, 230] on link "Register Works" at bounding box center [609, 233] width 102 height 20
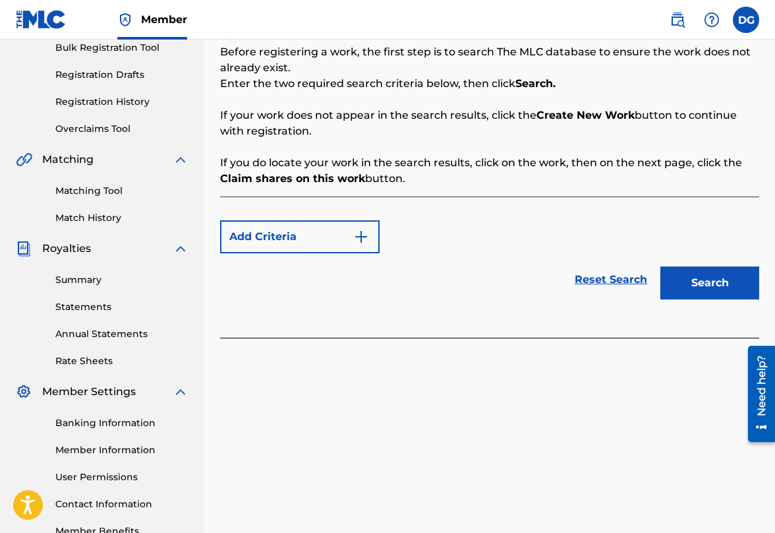
scroll to position [285, 0]
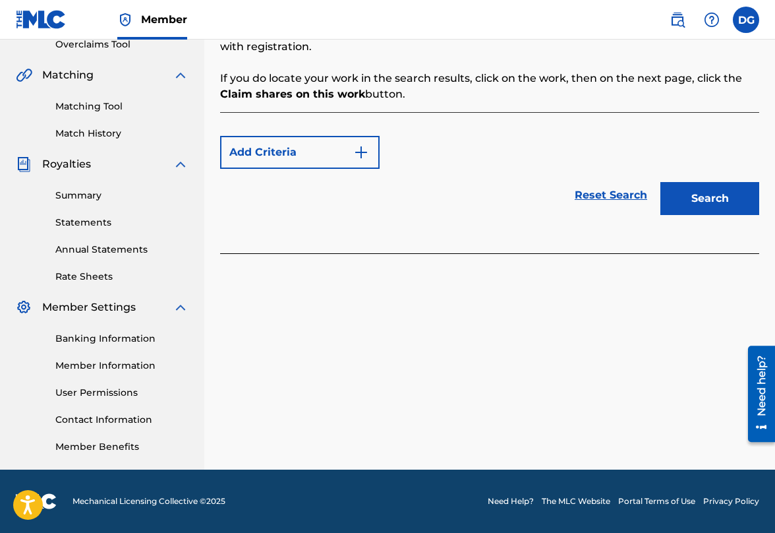
click at [363, 154] on img "Search Form" at bounding box center [361, 152] width 16 height 16
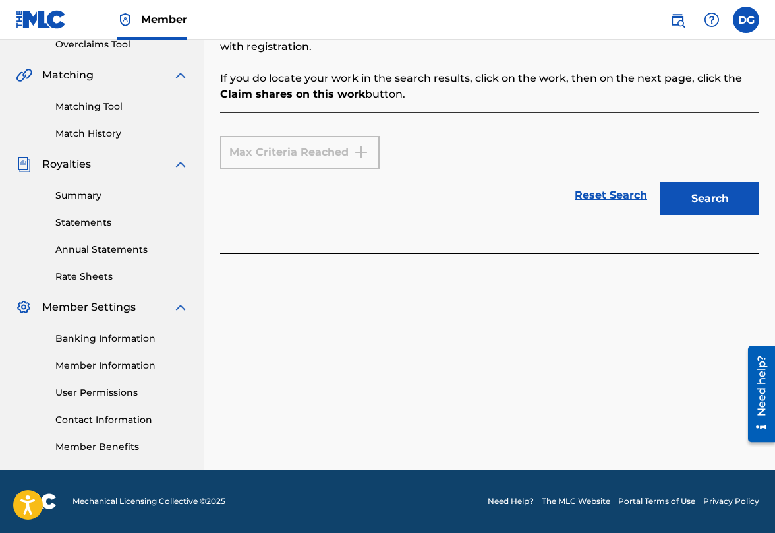
click at [363, 154] on div "Max Criteria Reached" at bounding box center [300, 152] width 160 height 33
